Goal: Navigation & Orientation: Go to known website

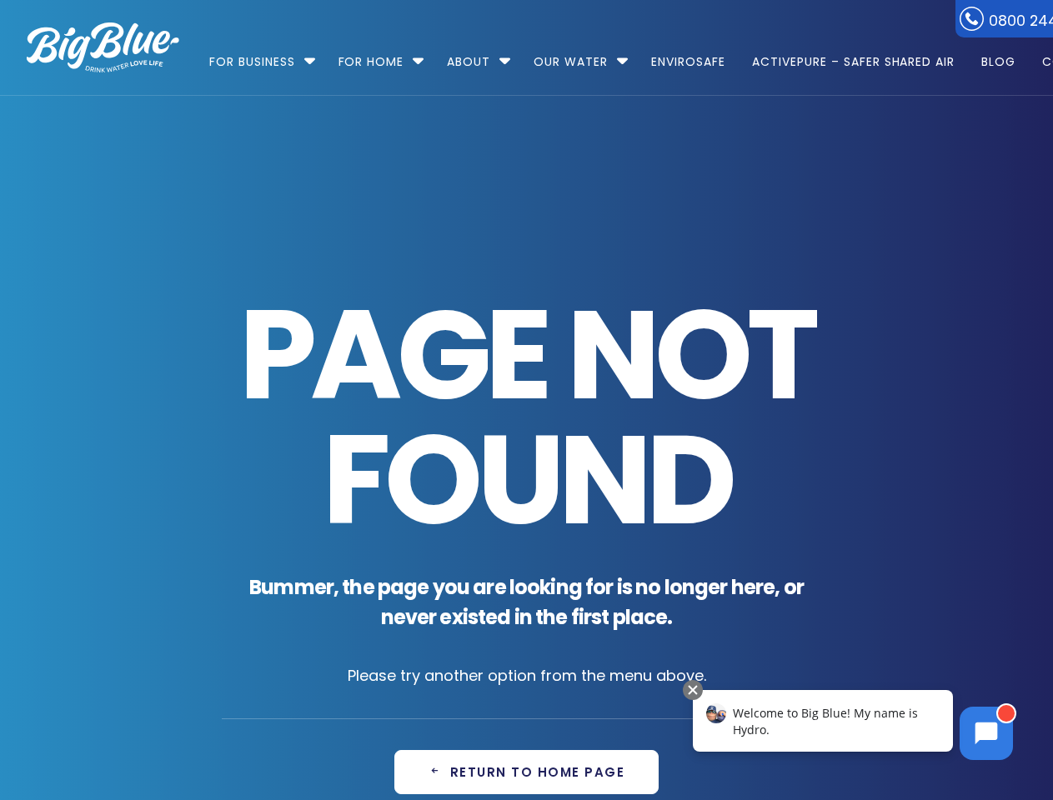
click at [526, 400] on span "Page Not Found" at bounding box center [527, 418] width 610 height 250
click at [631, 48] on li "Our Water Our Water – h2o in all its glory Filtered Water Solutions" at bounding box center [579, 54] width 114 height 95
click at [258, 53] on link "For Business" at bounding box center [258, 54] width 98 height 108
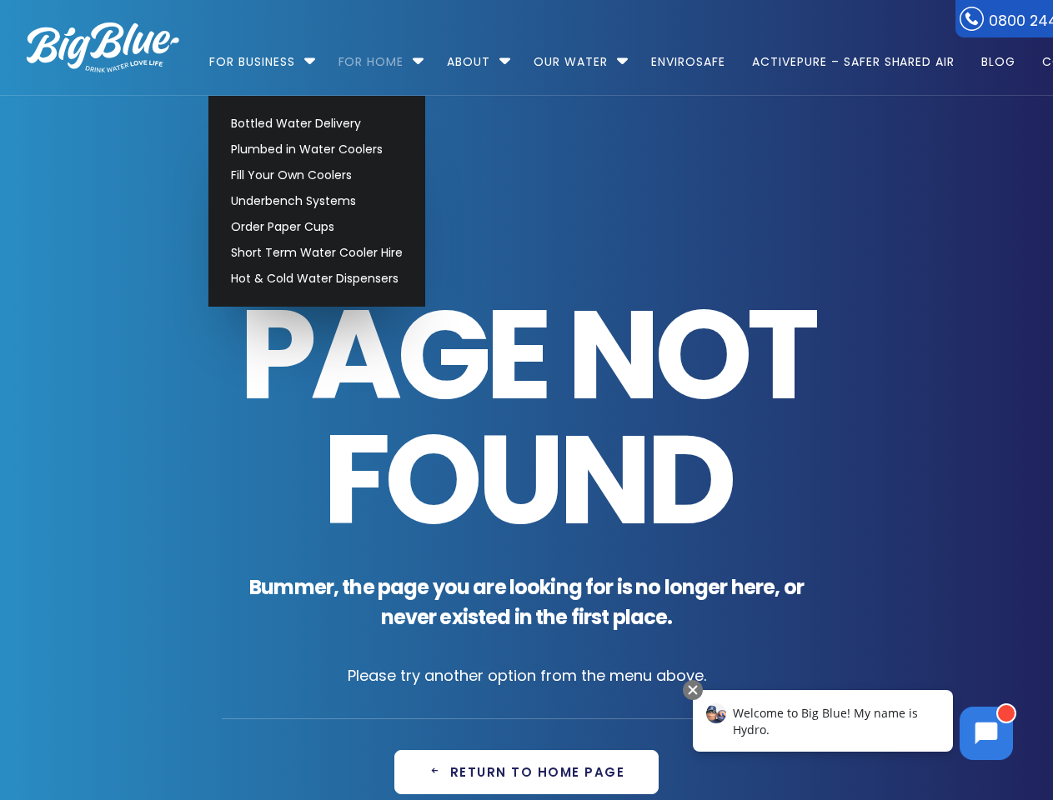
click at [373, 53] on link "For Home" at bounding box center [371, 54] width 89 height 108
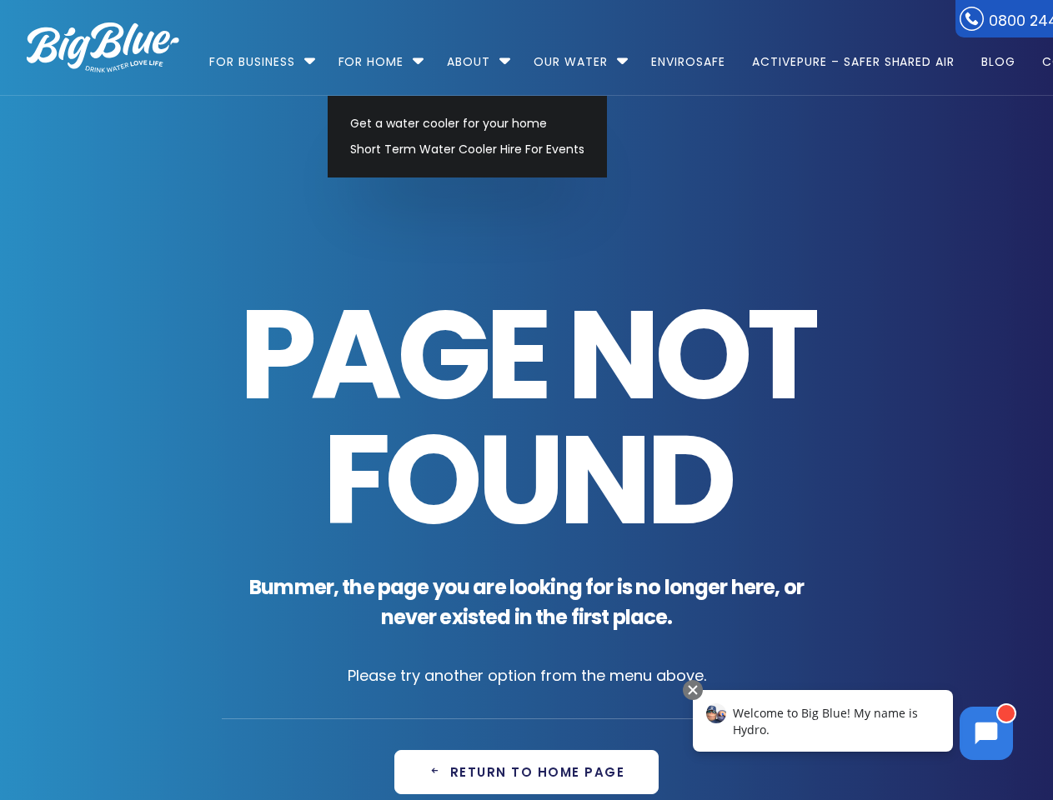
click at [986, 733] on icon at bounding box center [986, 734] width 23 height 23
click at [823, 721] on div "Welcome to Big Blue! My name is Hydro." at bounding box center [823, 721] width 260 height 62
click at [693, 690] on div at bounding box center [693, 690] width 20 height 20
